Goal: Find specific page/section: Find specific page/section

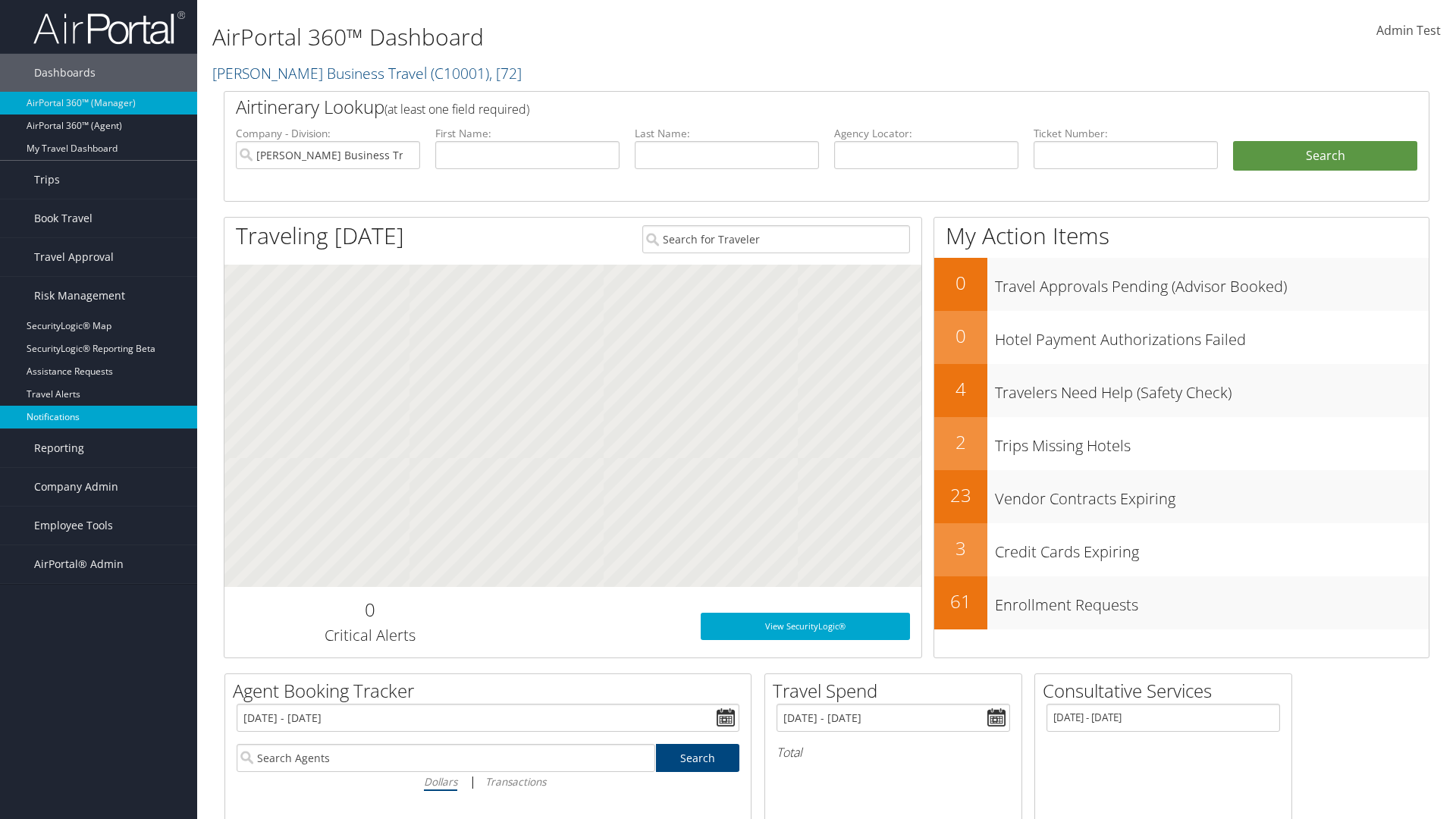
click at [98, 417] on link "Notifications" at bounding box center [98, 417] width 197 height 23
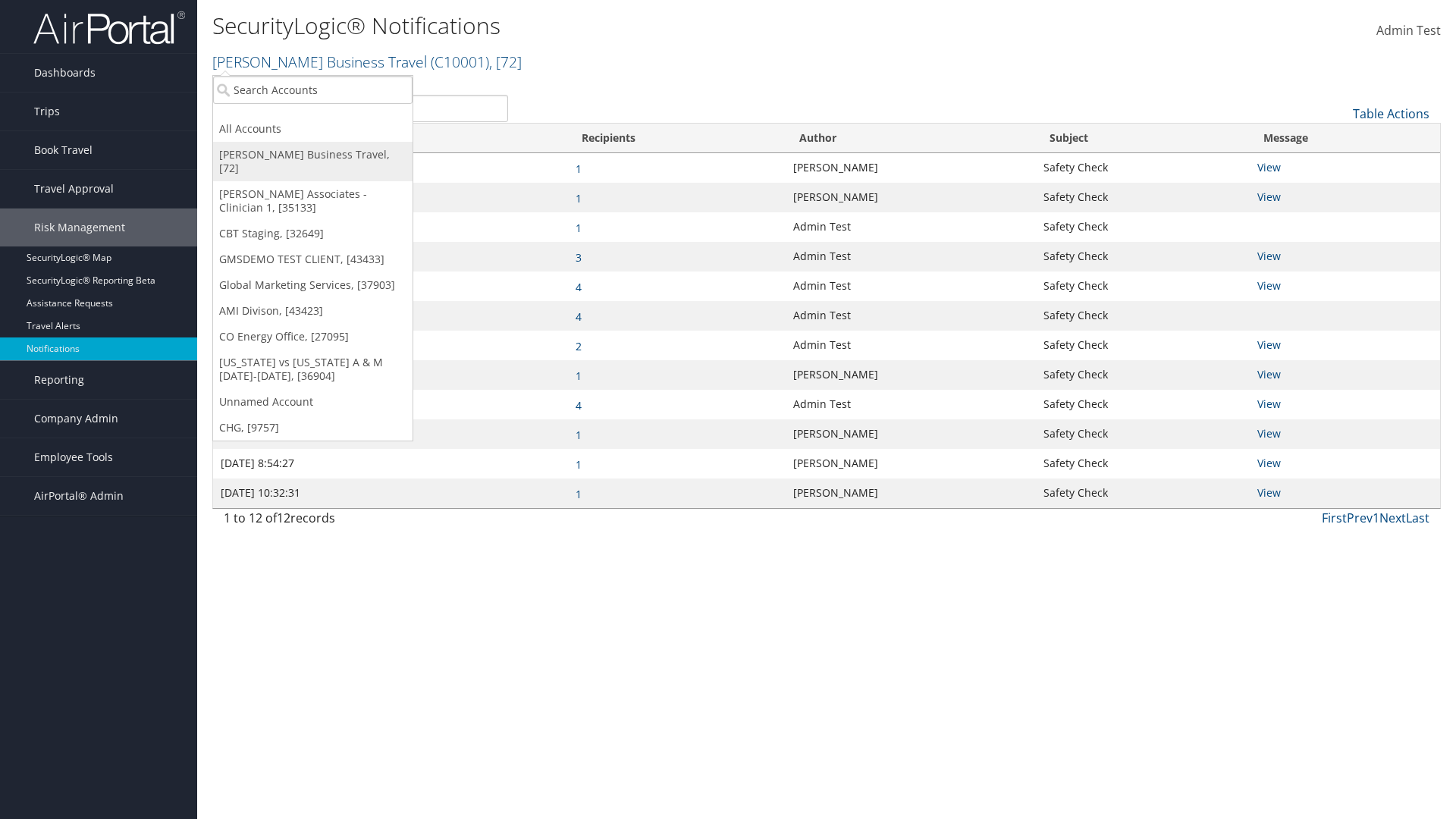
click at [313, 154] on link "[PERSON_NAME] Business Travel, [72]" at bounding box center [312, 162] width 199 height 40
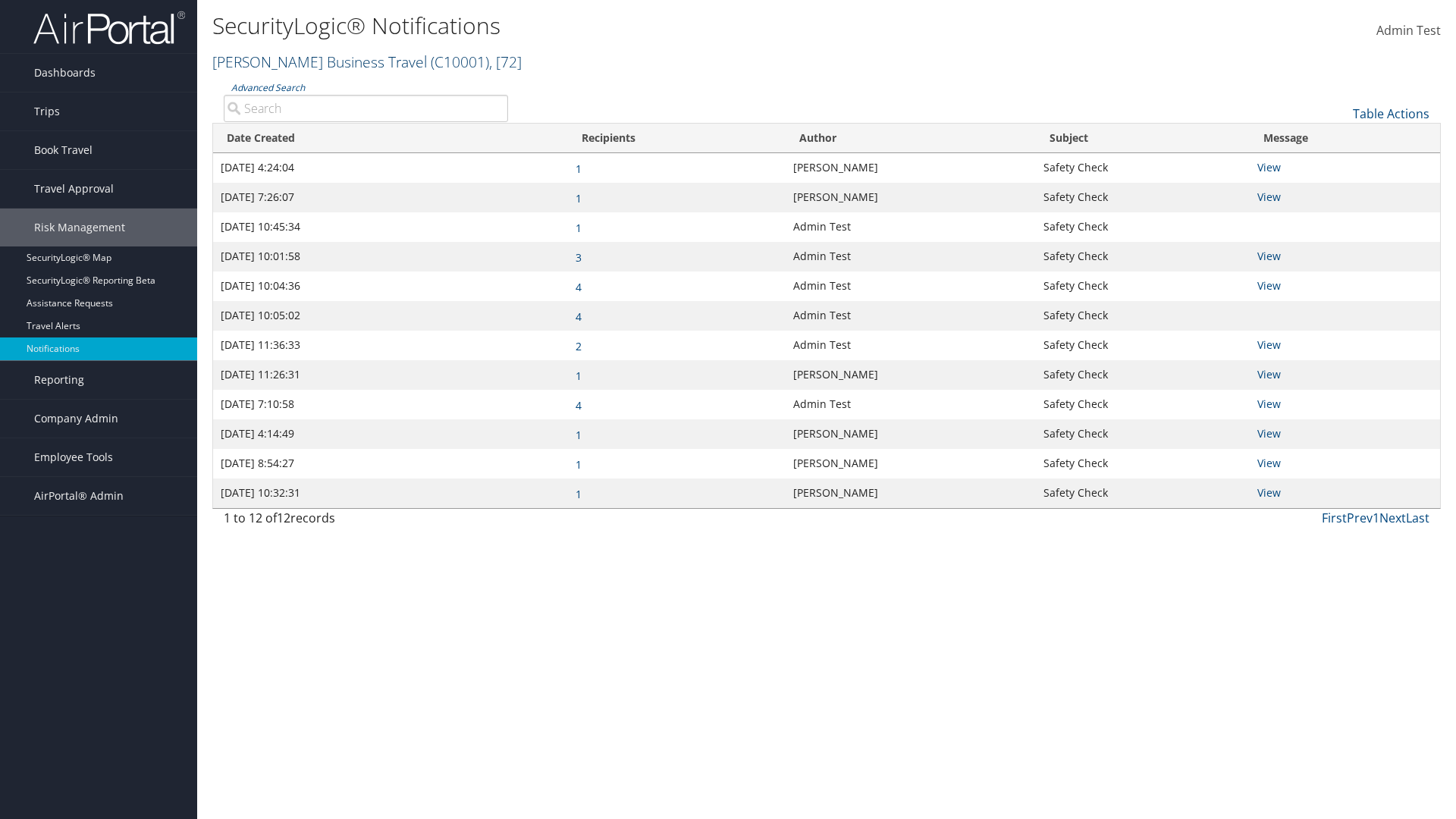
click at [313, 62] on link "Christopherson Business Travel ( C10001 ) , [ 72 ]" at bounding box center [366, 61] width 310 height 20
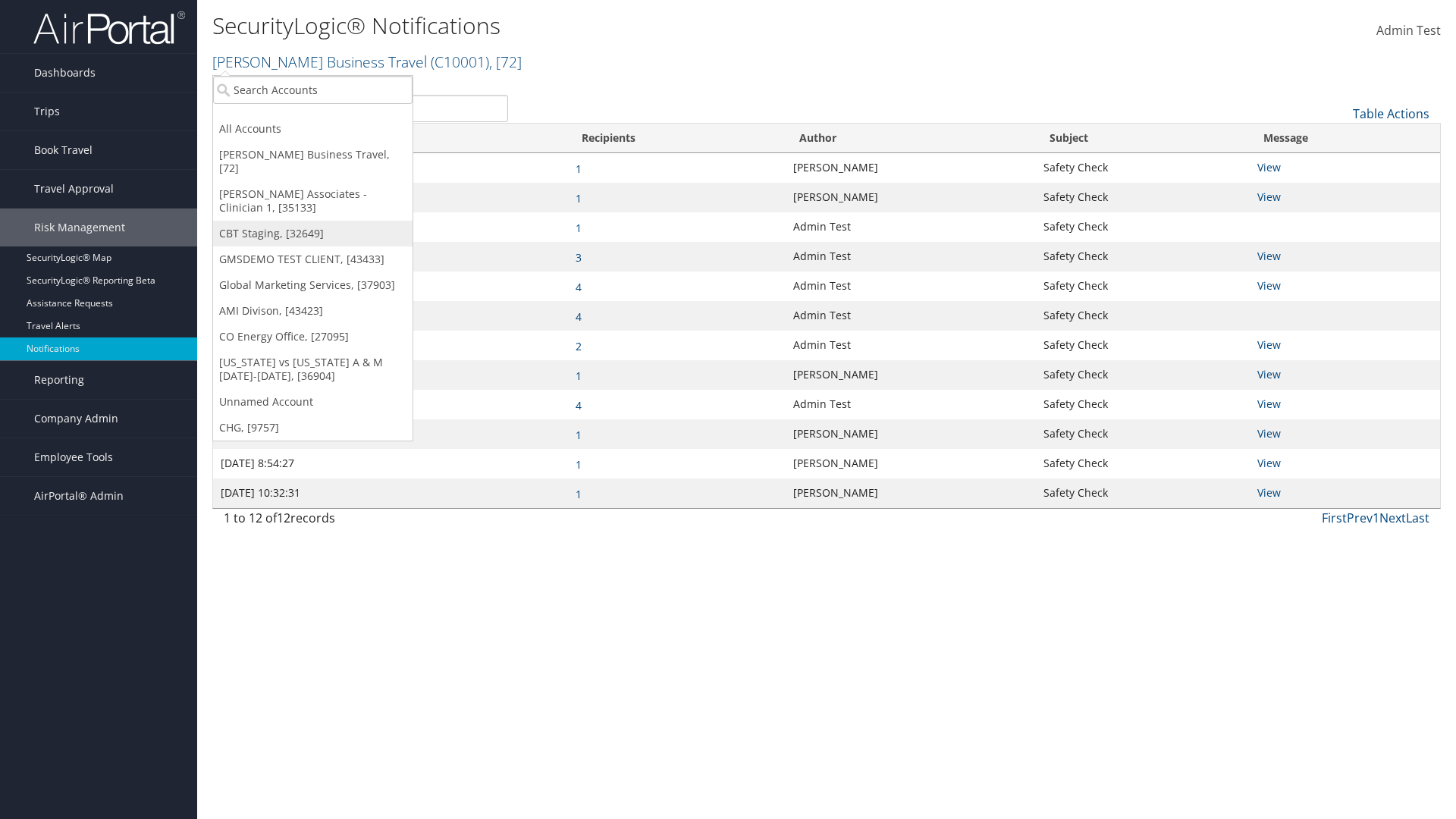
click at [313, 221] on link "CBT Staging, [32649]" at bounding box center [312, 234] width 199 height 26
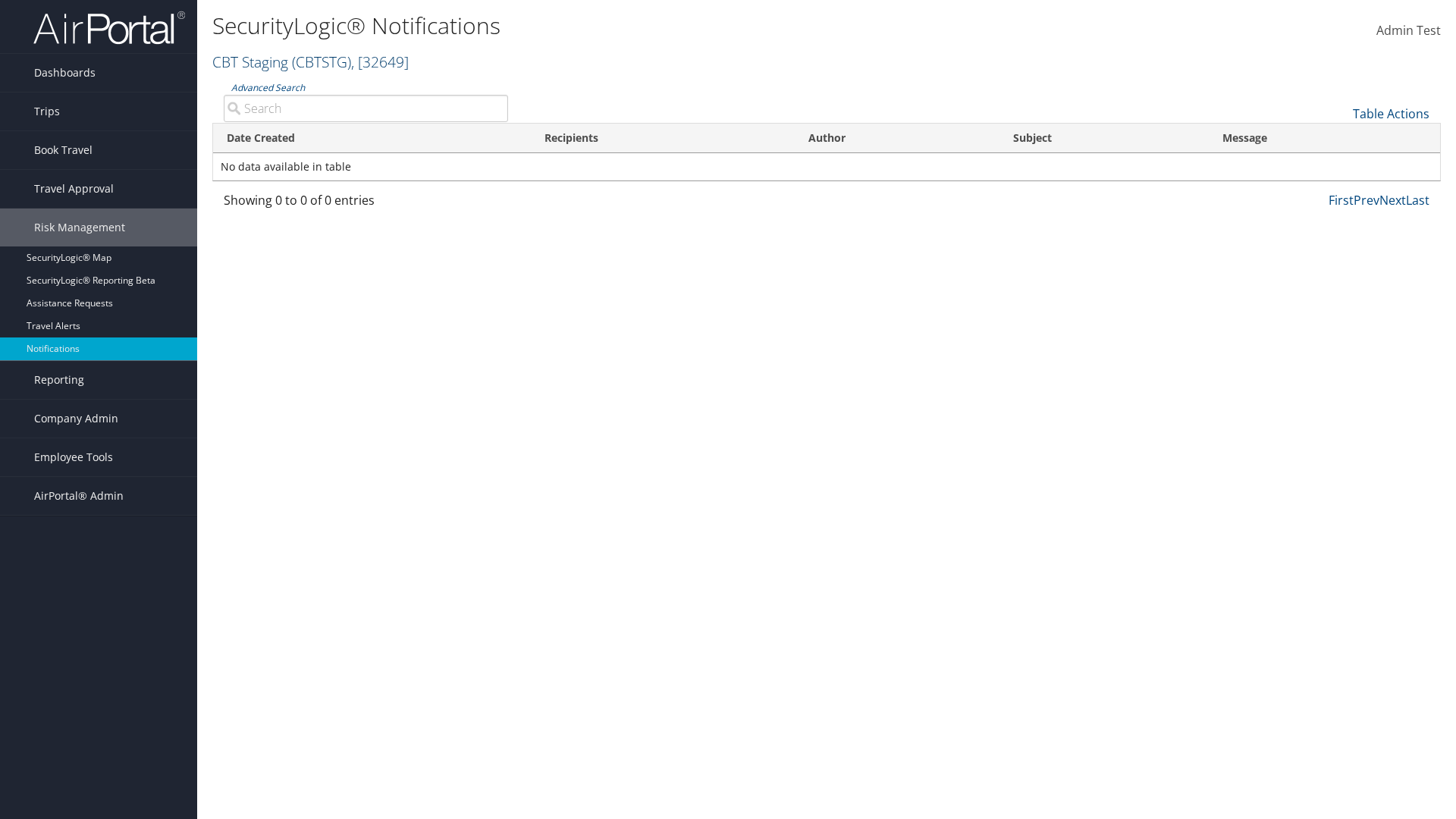
click at [250, 62] on link "CBT Staging ( CBTSTG ) , [ 32649 ]" at bounding box center [310, 61] width 197 height 20
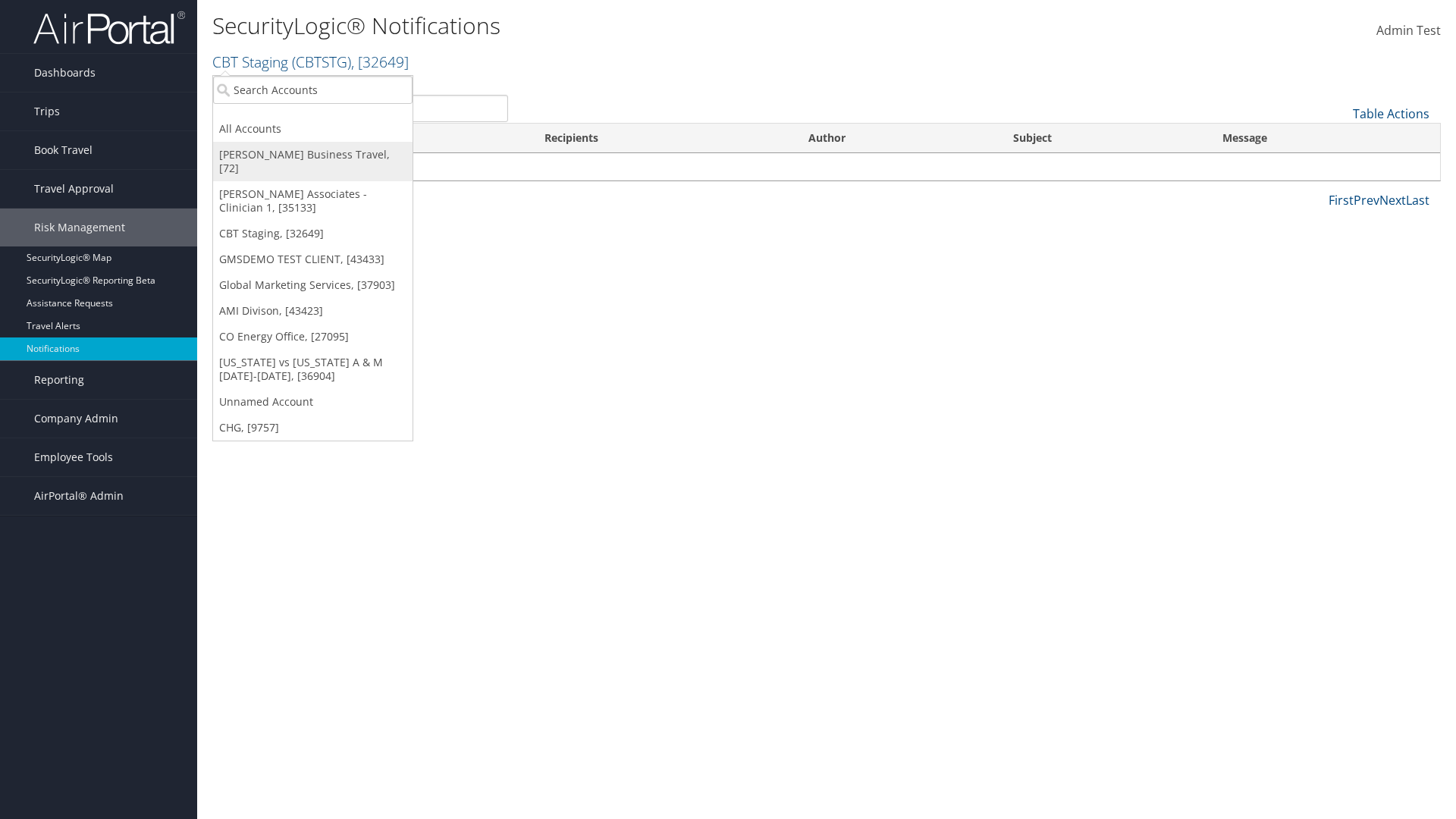
click at [313, 154] on link "[PERSON_NAME] Business Travel, [72]" at bounding box center [312, 162] width 199 height 40
